Goal: Task Accomplishment & Management: Manage account settings

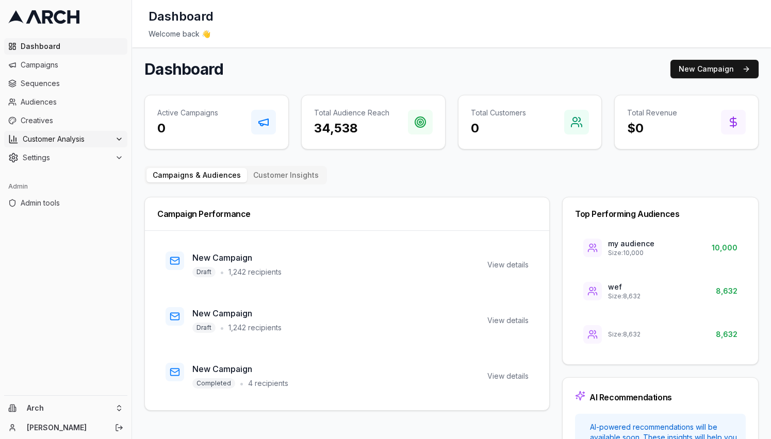
click at [76, 138] on span "Customer Analysis" at bounding box center [67, 139] width 88 height 10
click at [61, 187] on span "Settings" at bounding box center [67, 191] width 88 height 10
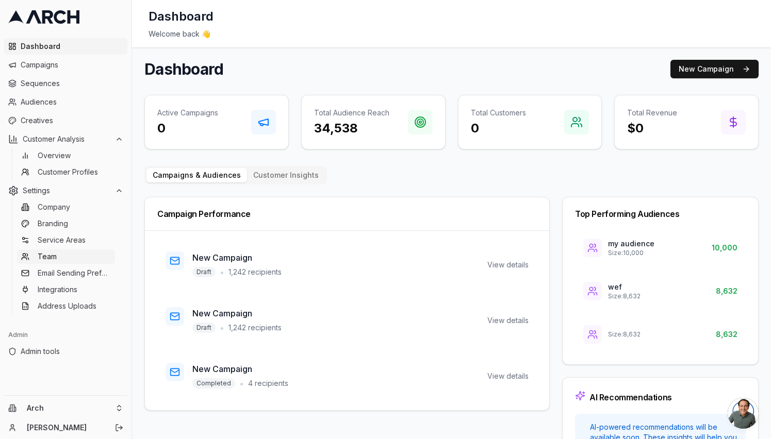
click at [59, 255] on link "Team" at bounding box center [66, 257] width 98 height 14
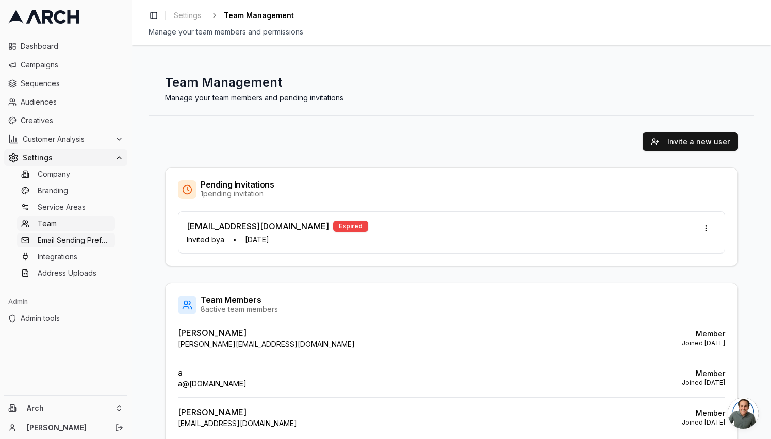
click at [77, 241] on span "Email Sending Preferences" at bounding box center [74, 240] width 73 height 10
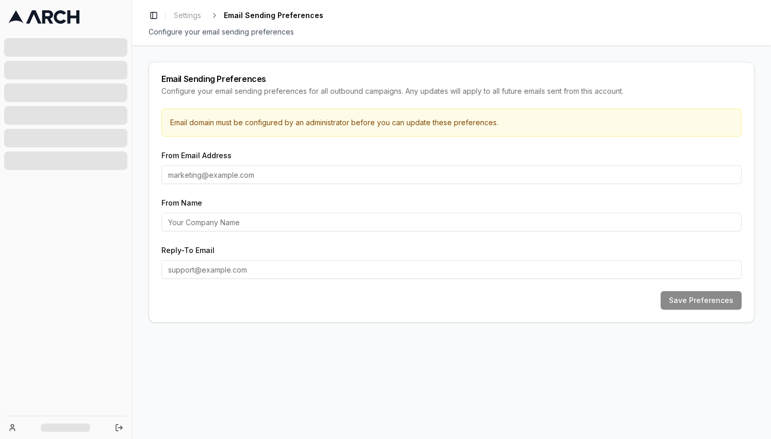
type input "marketing@home-specialist.com"
type input "Arch"
type input "marketing@home-specialist.com"
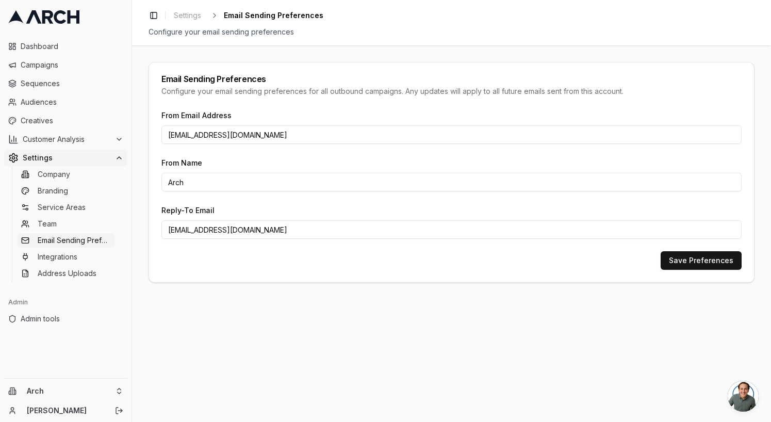
click at [516, 41] on div "Toggle Sidebar Settings Email Sending Preferences Configure your email sending …" at bounding box center [451, 22] width 639 height 45
